Goal: Find specific page/section: Find specific page/section

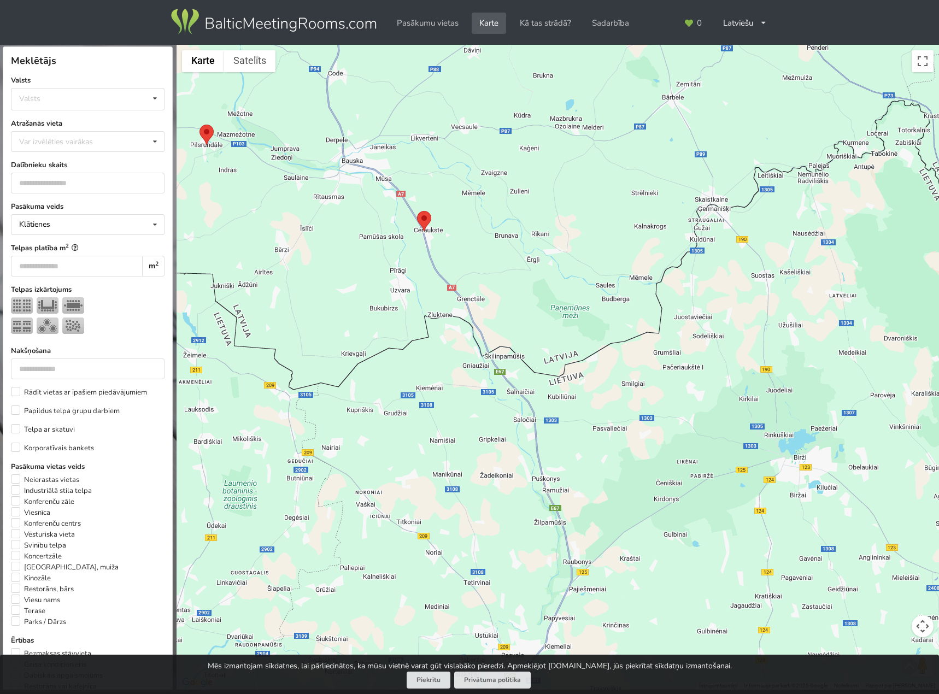
click at [417, 211] on area at bounding box center [417, 211] width 0 height 0
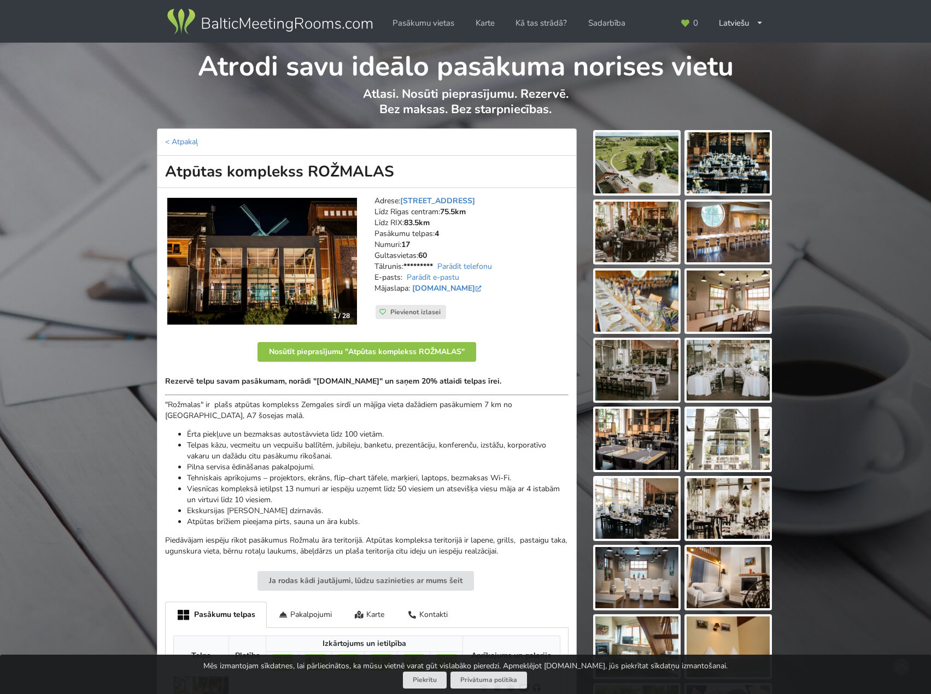
click at [371, 504] on ul "Ērta piekļuve un bezmaksas autostāvvieta līdz 100 vietām. Telpas kāzu, vecmeitu…" at bounding box center [366, 478] width 403 height 98
click at [329, 460] on li "Telpas kāzu, vecmeitu un vecpuišu ballītēm, jubileju, banketu, prezentāciju, ko…" at bounding box center [378, 451] width 382 height 22
click at [400, 259] on address "Adrese: Nameju iela 2, Ceraukste Līdz Rīgas centram: 75.5km Līdz RIX: 83.5km Pa…" at bounding box center [471, 250] width 194 height 109
click at [738, 20] on div "Latviešu English Русский" at bounding box center [741, 23] width 60 height 21
click at [743, 45] on link "English" at bounding box center [741, 47] width 58 height 21
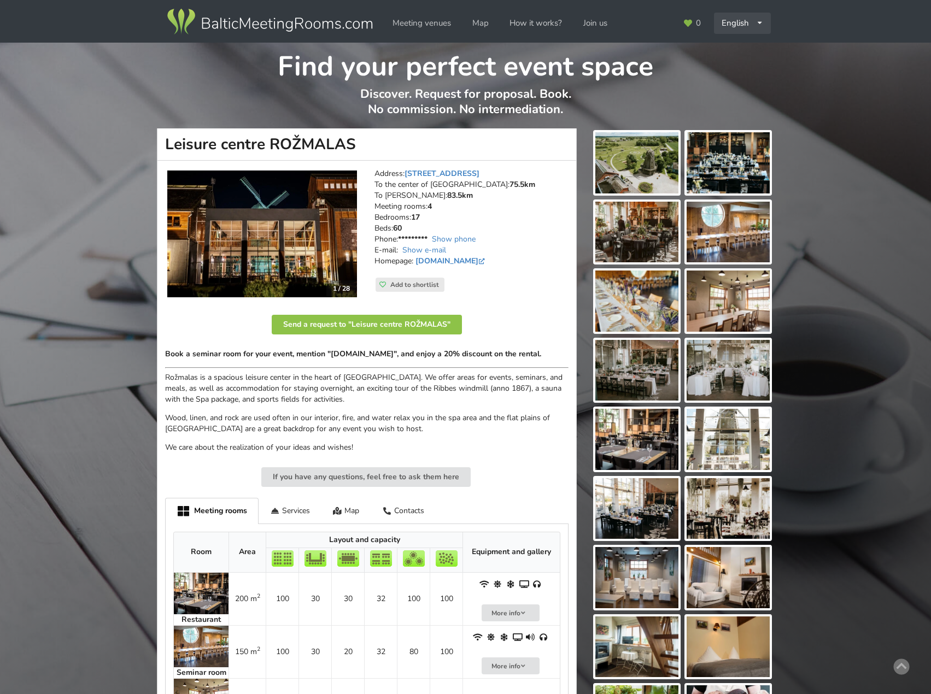
click at [745, 22] on div "English Русский Latviešu" at bounding box center [742, 23] width 57 height 21
